Goal: Transaction & Acquisition: Purchase product/service

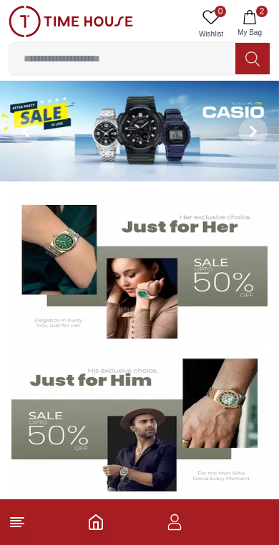
click at [187, 51] on input at bounding box center [122, 58] width 226 height 29
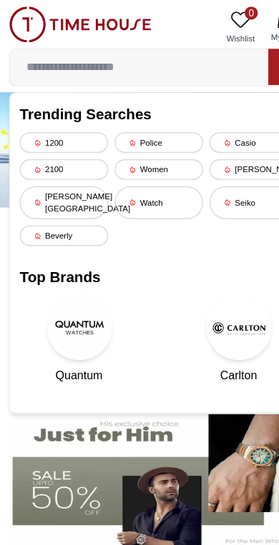
click at [218, 131] on div "Casio" at bounding box center [222, 125] width 77 height 18
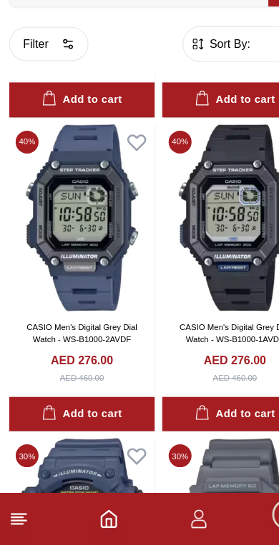
scroll to position [6323, 0]
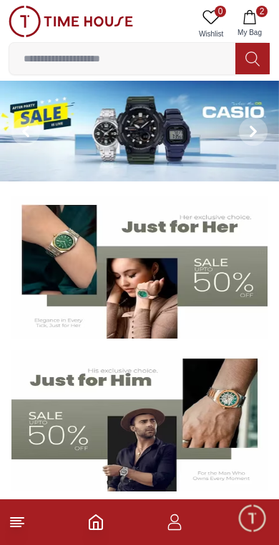
click at [84, 58] on input at bounding box center [122, 58] width 226 height 29
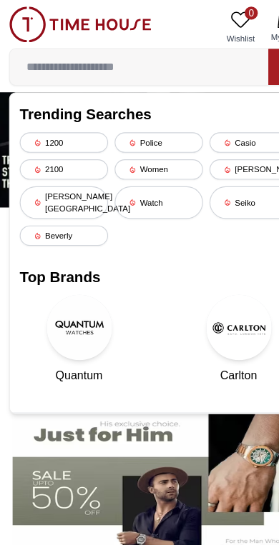
click at [206, 147] on div "[PERSON_NAME]" at bounding box center [222, 148] width 77 height 18
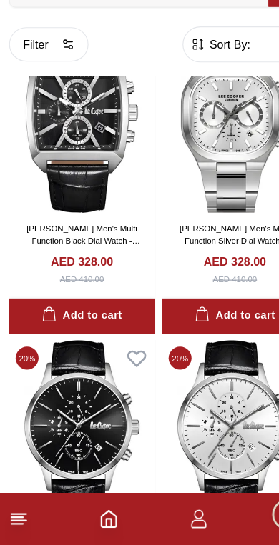
scroll to position [908, 0]
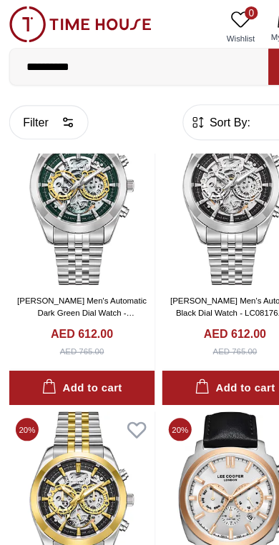
scroll to position [2833, 0]
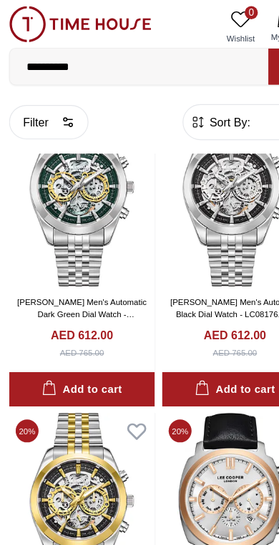
click at [189, 109] on span "Sort By:" at bounding box center [200, 107] width 39 height 14
click at [190, 104] on span "Sort By:" at bounding box center [200, 107] width 39 height 14
click at [207, 113] on span "Sort By:" at bounding box center [200, 107] width 39 height 14
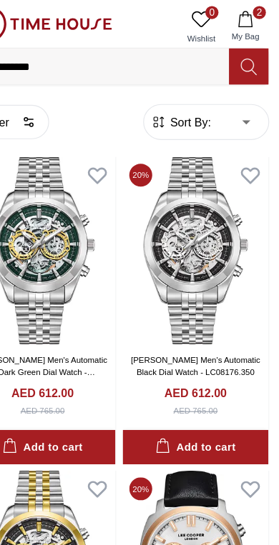
scroll to position [2782, 0]
click at [214, 110] on body "**********" at bounding box center [139, 122] width 279 height 5808
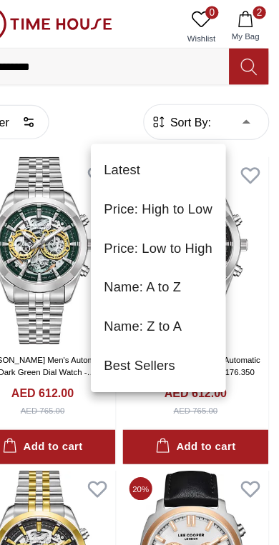
click at [114, 155] on li "Latest" at bounding box center [173, 149] width 118 height 34
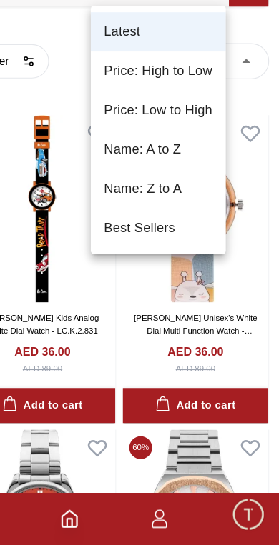
click at [171, 251] on li "Best Sellers" at bounding box center [173, 268] width 118 height 34
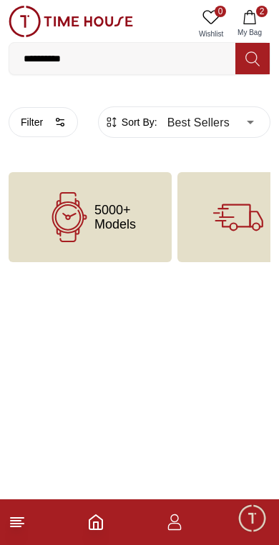
click at [257, 125] on body "**********" at bounding box center [139, 131] width 279 height 262
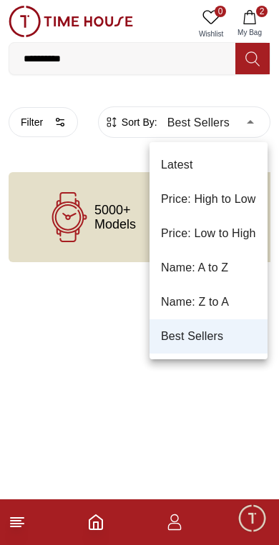
click at [194, 338] on li "Best Sellers" at bounding box center [208, 337] width 118 height 34
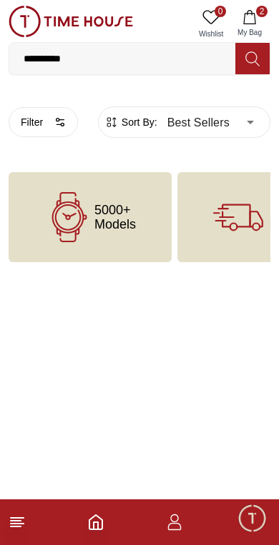
click at [248, 121] on body "**********" at bounding box center [139, 131] width 279 height 262
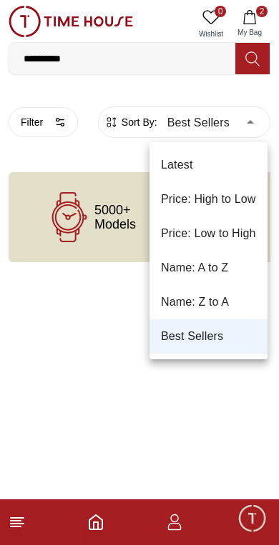
click at [223, 168] on li "Latest" at bounding box center [208, 165] width 118 height 34
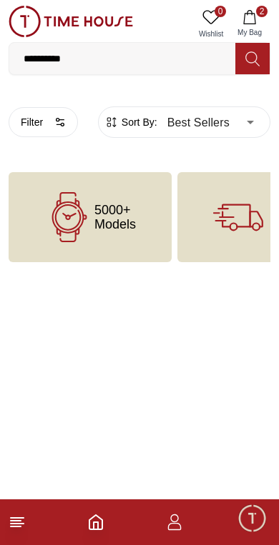
type input "*"
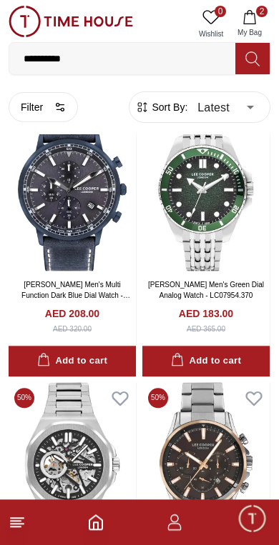
scroll to position [3315, 0]
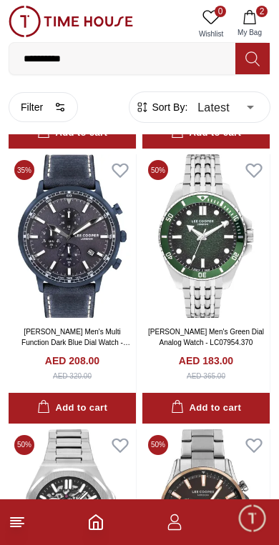
click at [101, 274] on img at bounding box center [72, 236] width 127 height 164
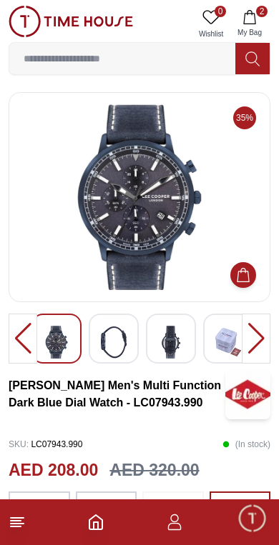
click at [95, 346] on div at bounding box center [114, 339] width 50 height 50
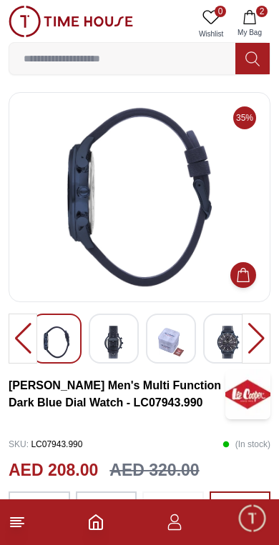
click at [168, 355] on img at bounding box center [171, 342] width 26 height 33
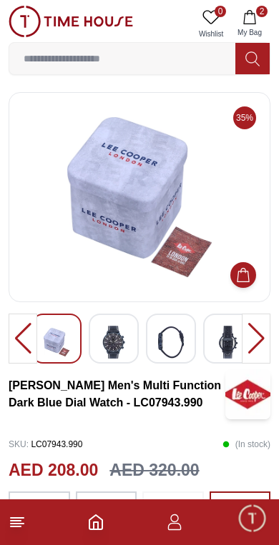
click at [221, 350] on img at bounding box center [228, 342] width 26 height 33
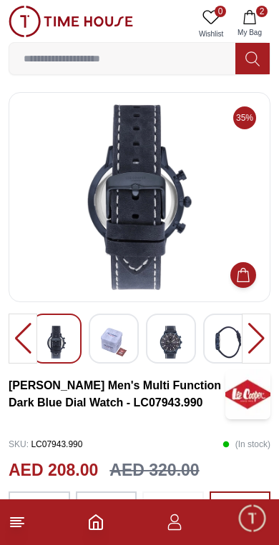
click at [174, 342] on img at bounding box center [171, 342] width 26 height 33
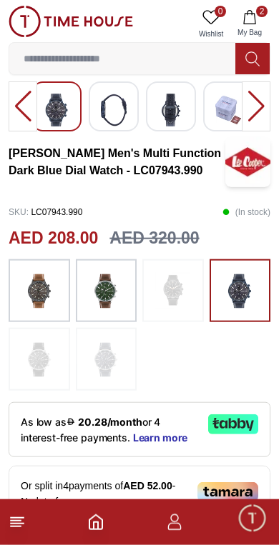
scroll to position [235, 0]
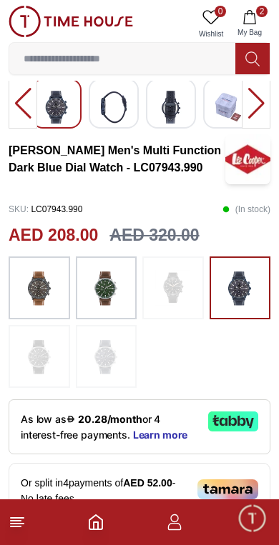
click at [31, 295] on img at bounding box center [39, 288] width 36 height 49
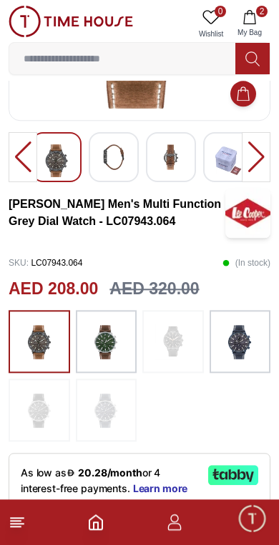
click at [97, 357] on img at bounding box center [106, 341] width 36 height 49
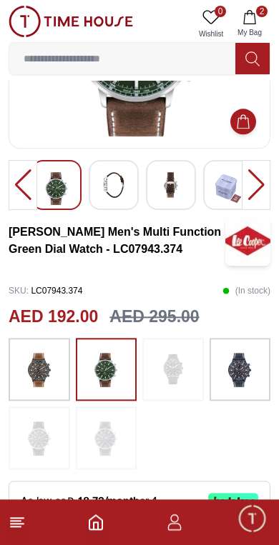
click at [233, 370] on img at bounding box center [240, 369] width 36 height 49
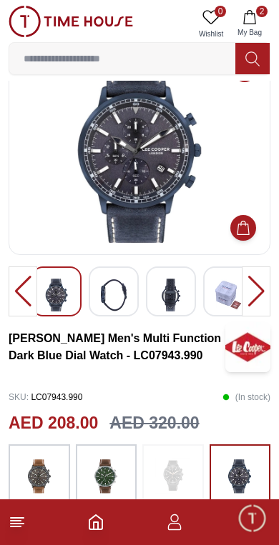
scroll to position [49, 0]
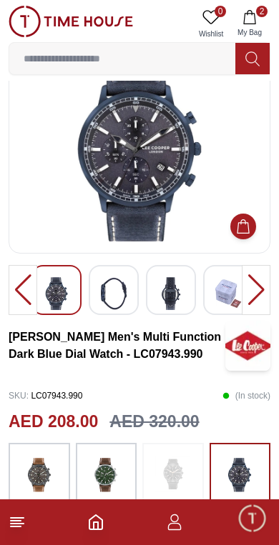
click at [252, 230] on button "Add to Cart" at bounding box center [243, 227] width 26 height 26
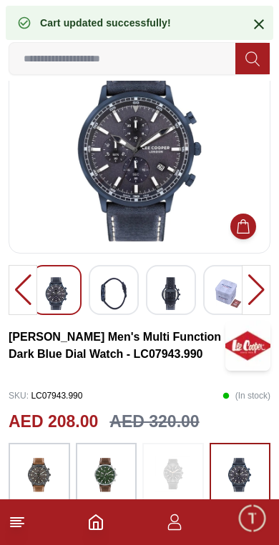
click at [244, 231] on icon "Add to Cart" at bounding box center [243, 226] width 14 height 14
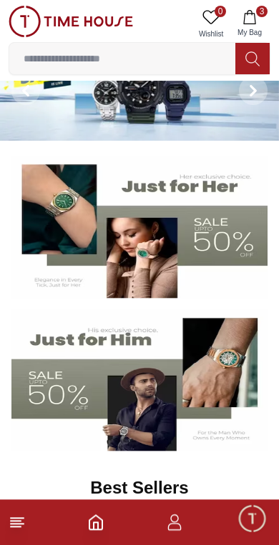
scroll to position [37, 0]
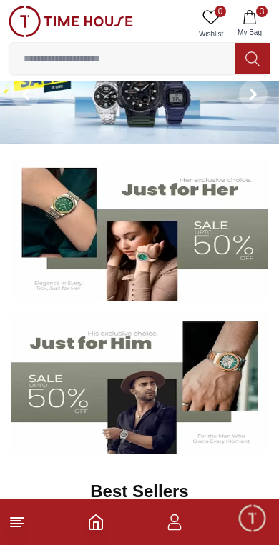
click at [252, 56] on icon at bounding box center [252, 59] width 14 height 16
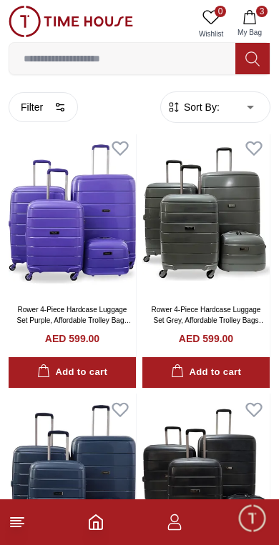
click at [249, 60] on icon at bounding box center [252, 59] width 14 height 16
click at [253, 56] on icon at bounding box center [252, 59] width 14 height 16
click at [184, 51] on input at bounding box center [122, 58] width 226 height 29
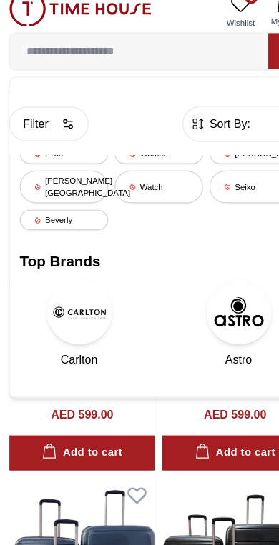
click at [209, 139] on div "[PERSON_NAME]" at bounding box center [222, 148] width 77 height 18
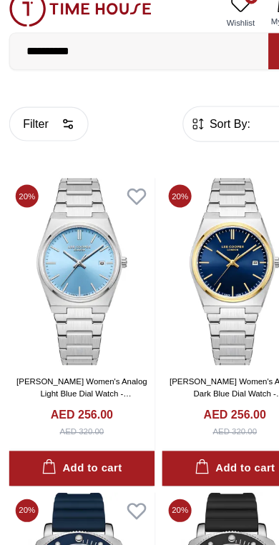
click at [202, 115] on span "Sort By:" at bounding box center [200, 122] width 39 height 14
click at [49, 107] on button "Filter" at bounding box center [43, 122] width 69 height 30
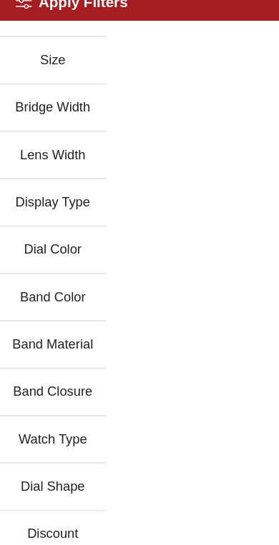
scroll to position [109, 0]
click at [77, 385] on button "Watch Type" at bounding box center [47, 398] width 94 height 41
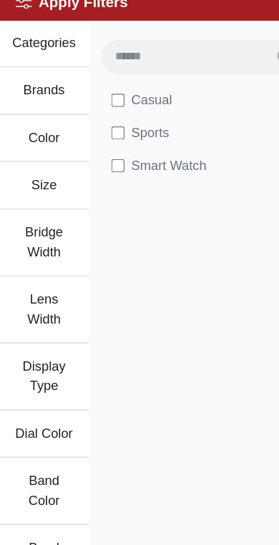
scroll to position [0, 0]
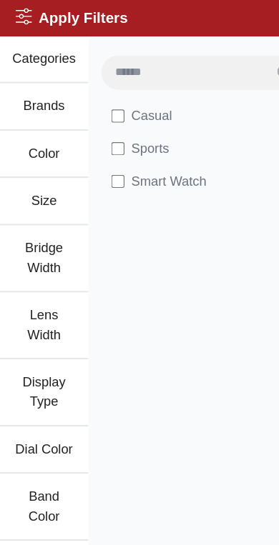
click at [111, 97] on label "Casual" at bounding box center [124, 101] width 53 height 17
click at [53, 52] on button "Categories" at bounding box center [39, 51] width 78 height 41
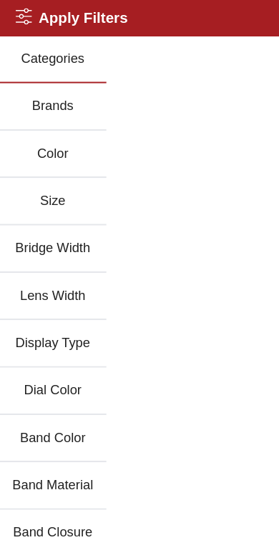
click at [66, 217] on button "Bridge Width" at bounding box center [47, 217] width 94 height 41
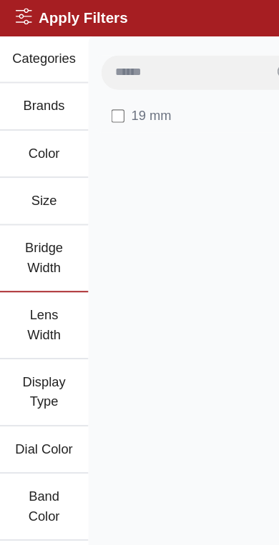
click at [51, 280] on button "Lens Width" at bounding box center [39, 285] width 78 height 59
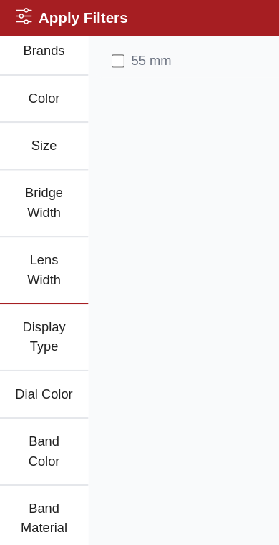
scroll to position [84, 0]
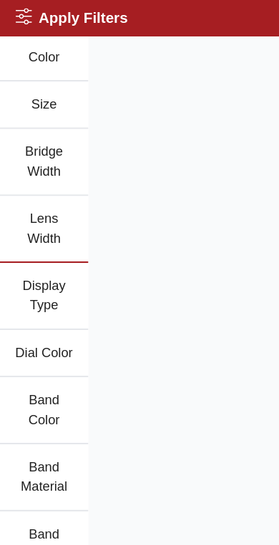
click at [56, 267] on button "Display Type" at bounding box center [39, 259] width 78 height 59
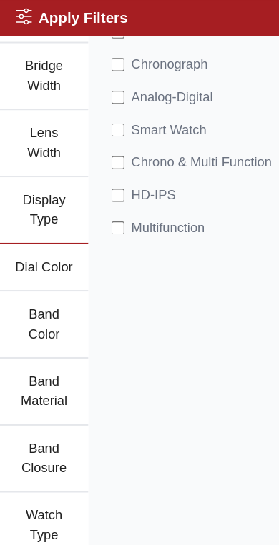
scroll to position [160, 0]
click at [49, 294] on button "Band Color" at bounding box center [39, 283] width 78 height 59
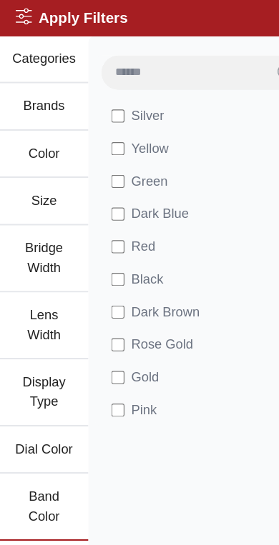
click at [195, 24] on div "Apply Filters Close menu" at bounding box center [139, 15] width 279 height 31
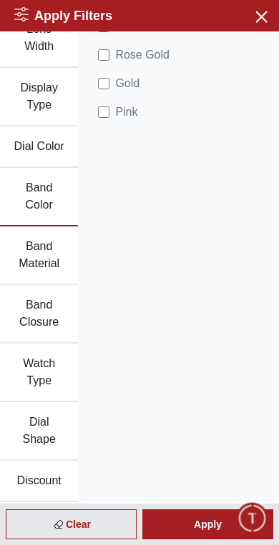
scroll to position [247, 0]
click at [204, 518] on div "Apply" at bounding box center [207, 525] width 131 height 30
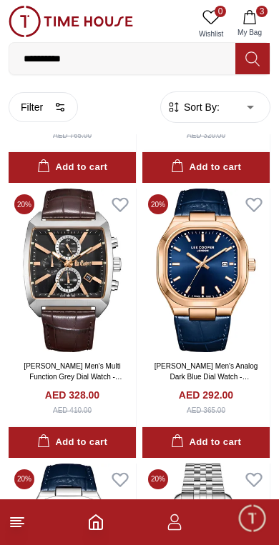
scroll to position [2180, 0]
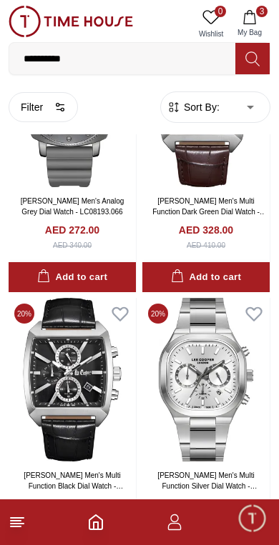
scroll to position [803, 0]
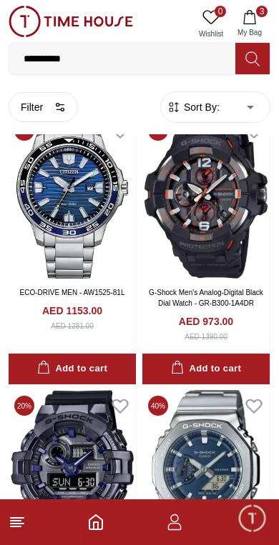
scroll to position [6789, 0]
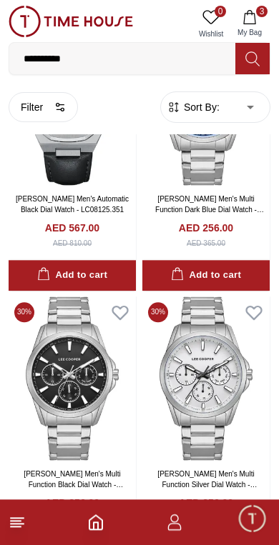
scroll to position [13343, 0]
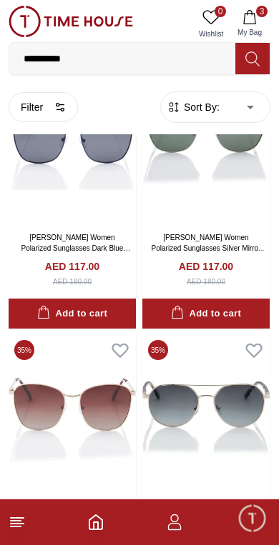
scroll to position [28646, 0]
